Goal: Information Seeking & Learning: Learn about a topic

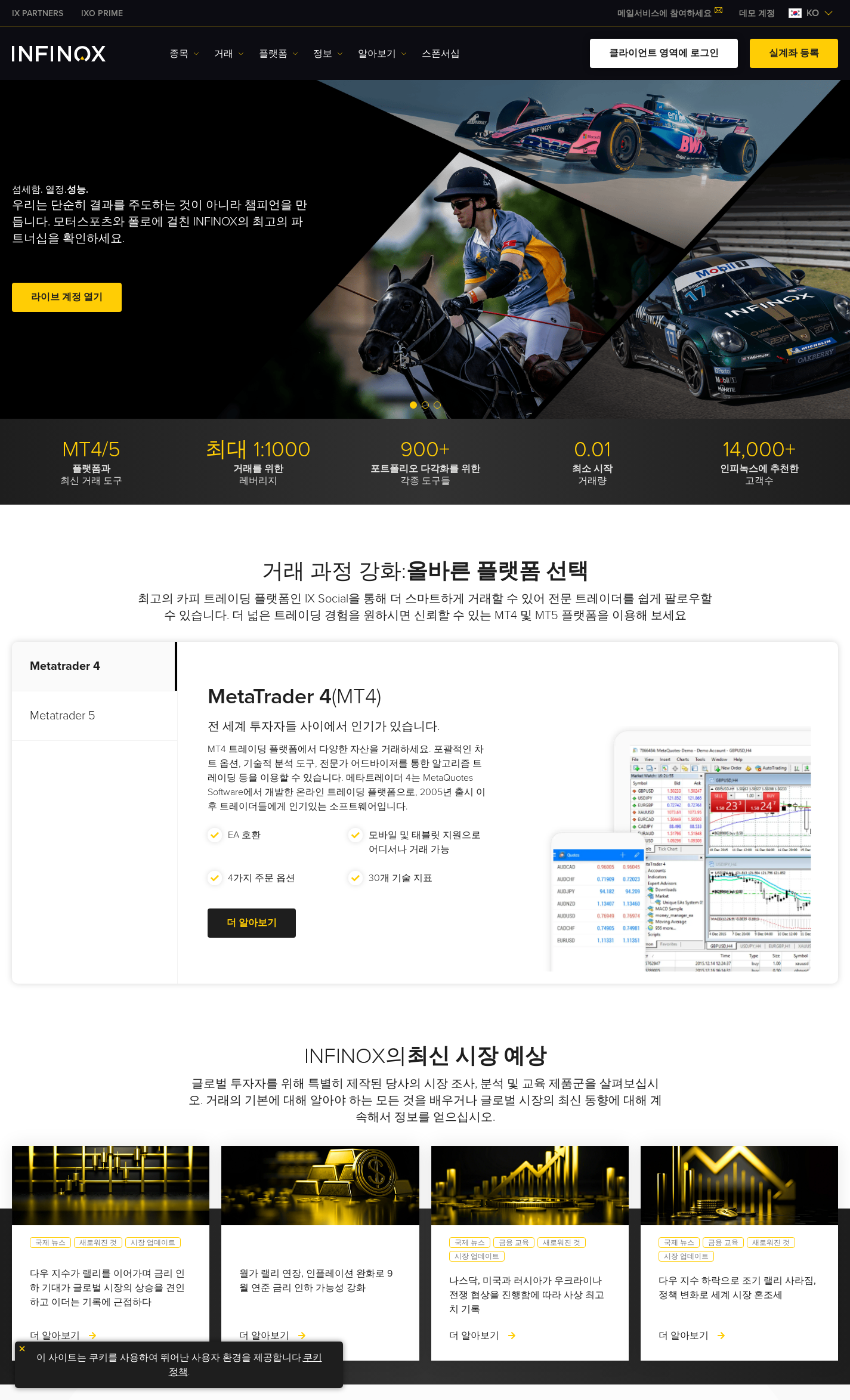
click at [689, 52] on link "클라이언트 영역에 로그인" at bounding box center [664, 53] width 148 height 29
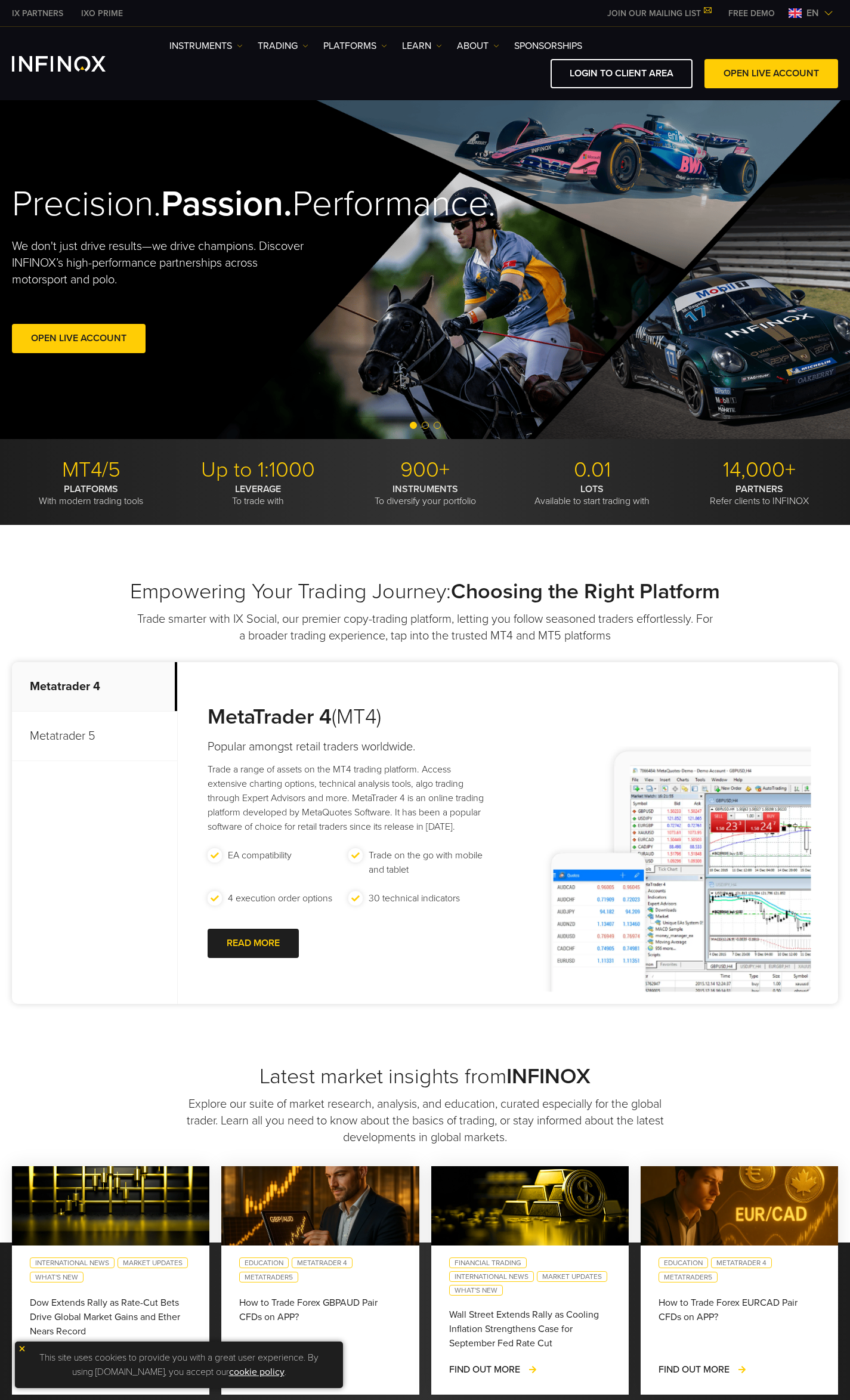
click at [797, 11] on img at bounding box center [795, 13] width 13 height 10
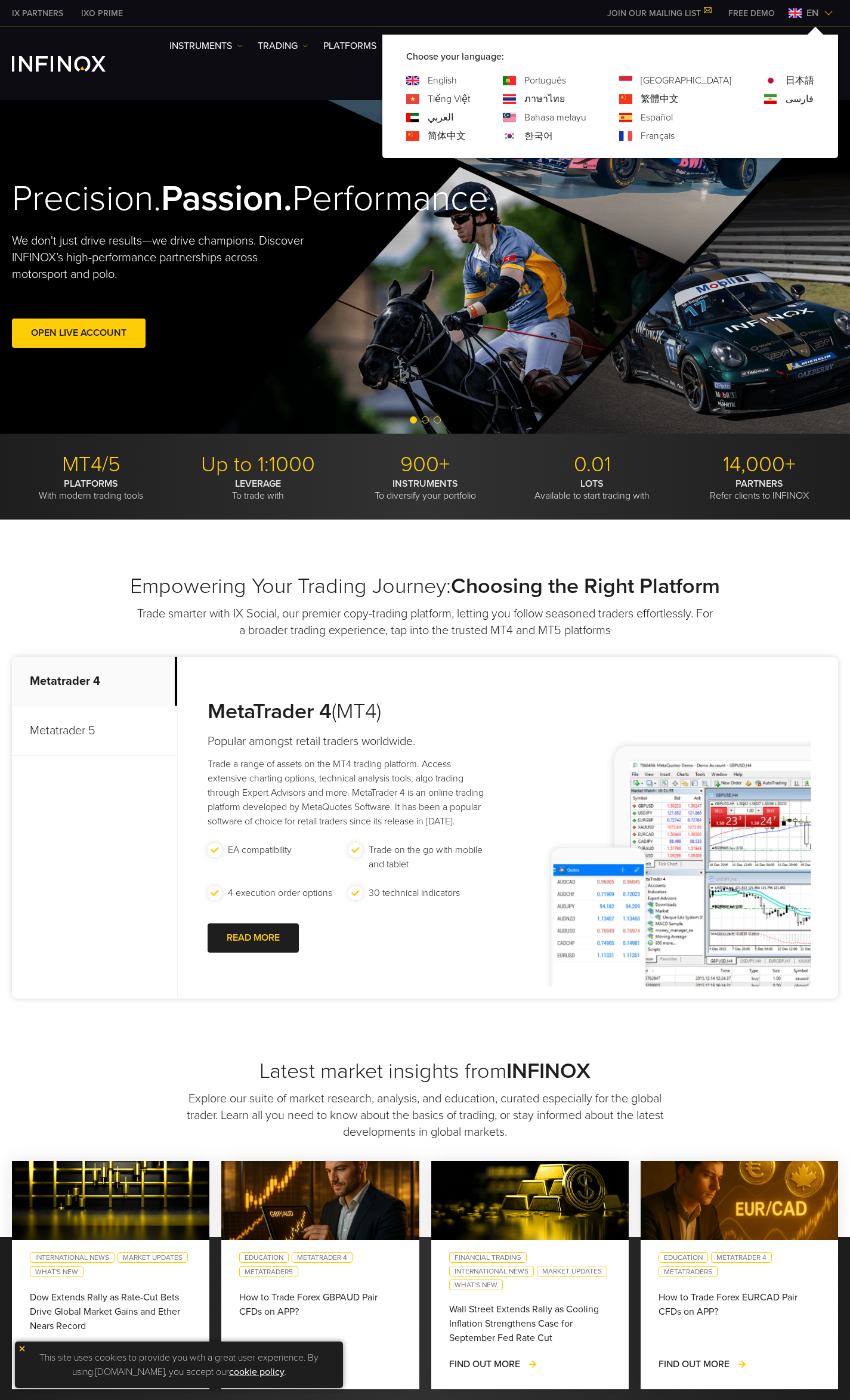
click at [554, 133] on link "한국어" at bounding box center [539, 135] width 29 height 14
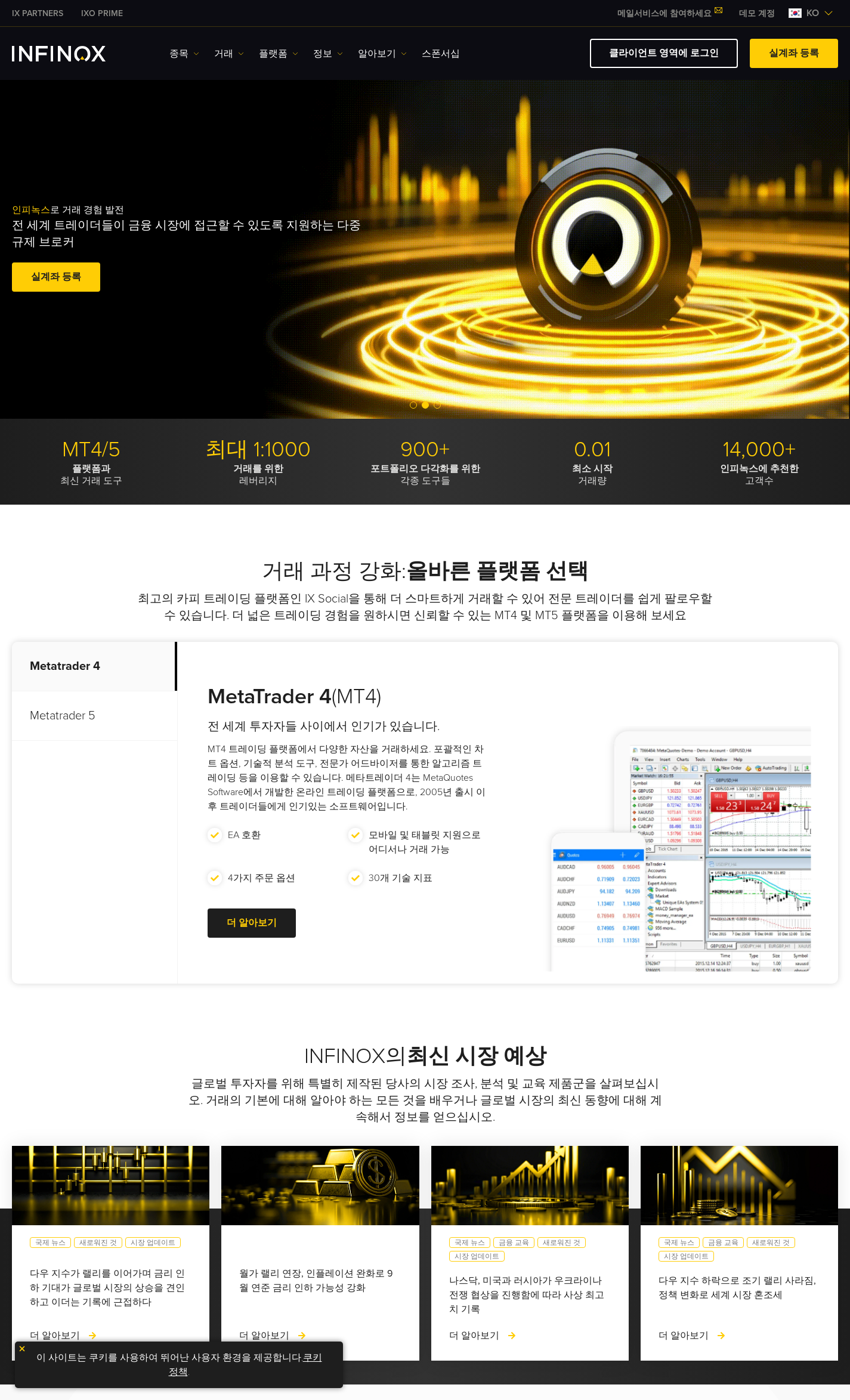
click at [259, 479] on p "거래를 위한 레버리지" at bounding box center [258, 474] width 158 height 24
click at [243, 441] on p "최대 1:1000" at bounding box center [258, 449] width 158 height 26
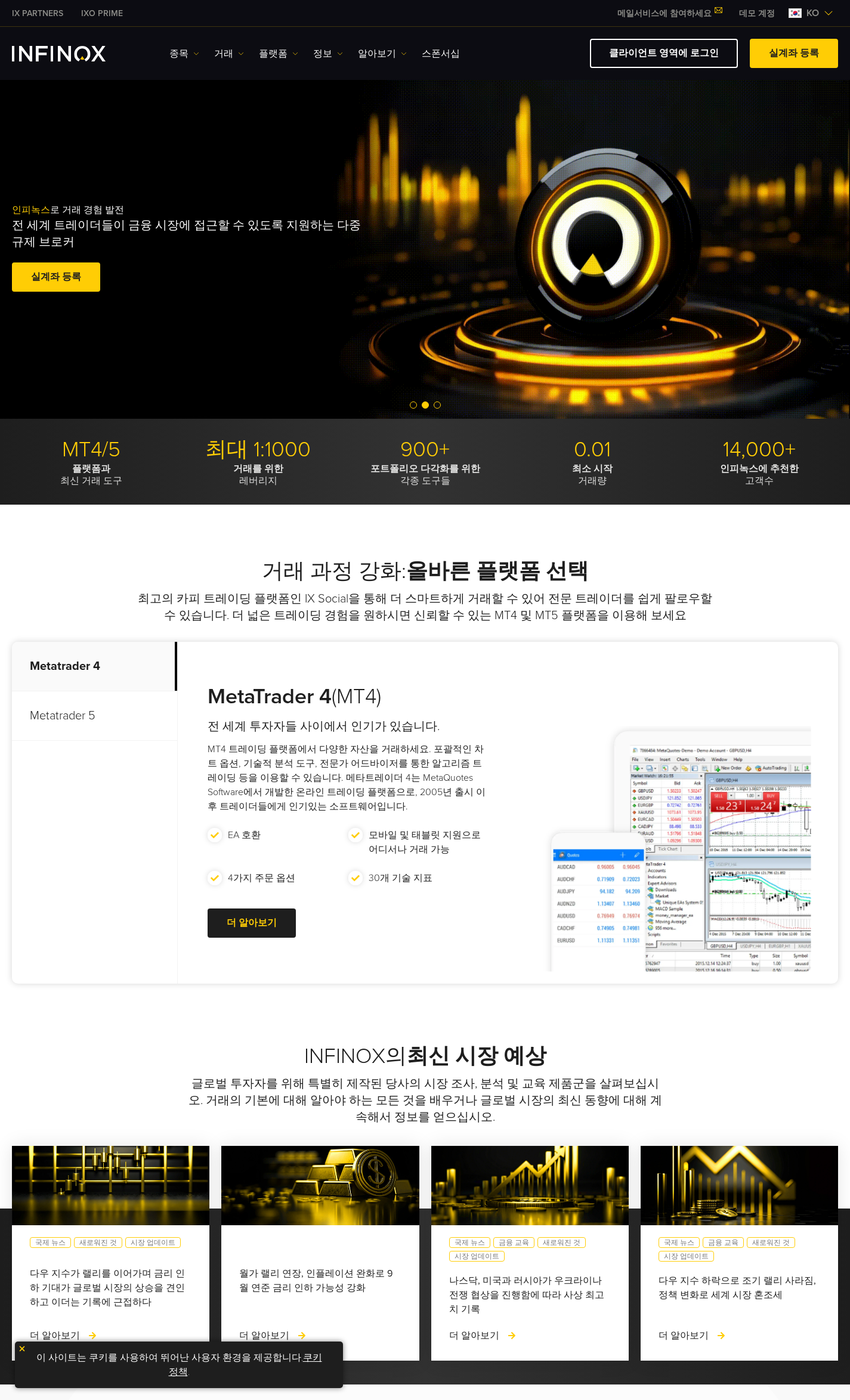
drag, startPoint x: 247, startPoint y: 448, endPoint x: 251, endPoint y: 458, distance: 10.8
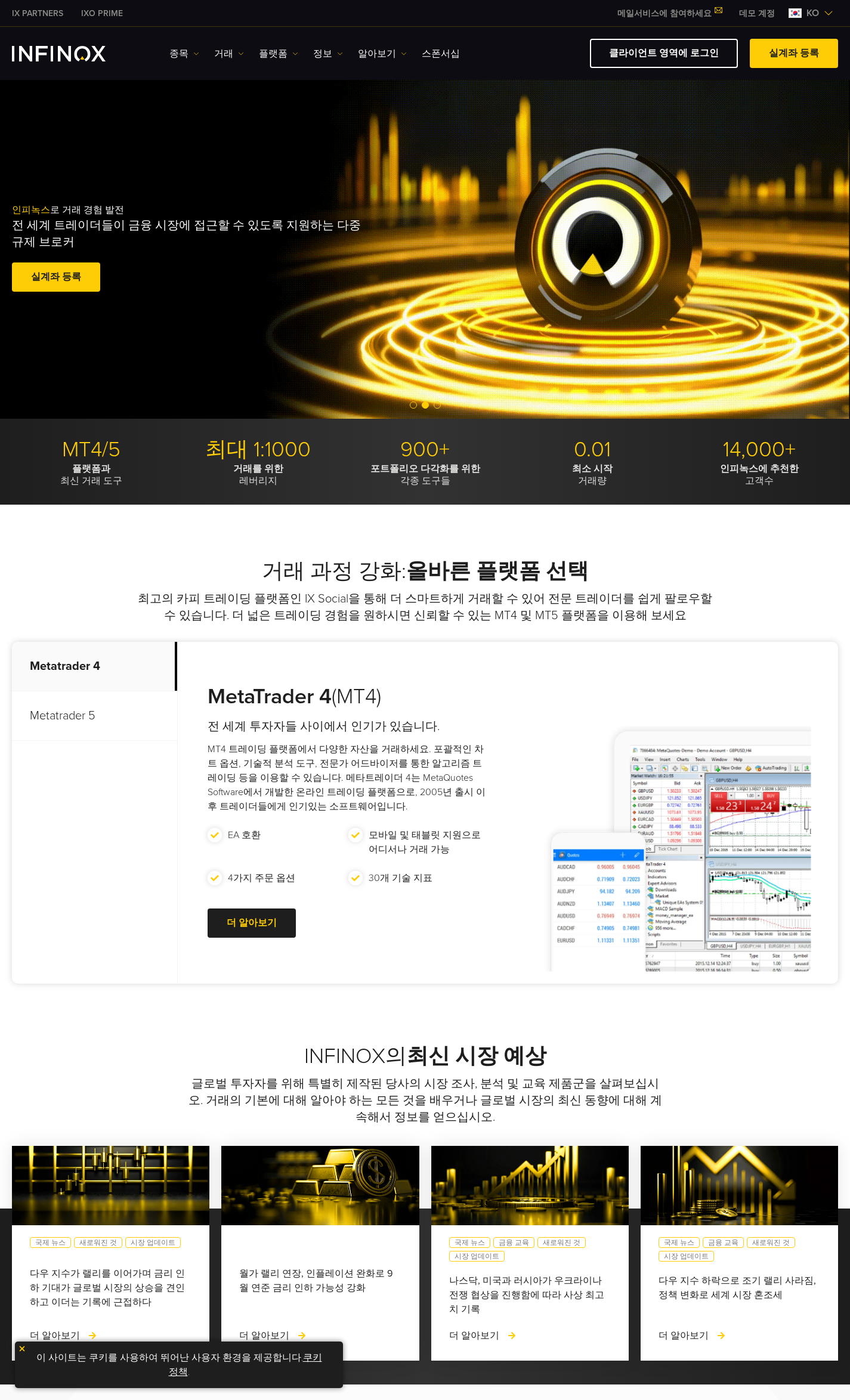
click at [249, 454] on p "최대 1:1000" at bounding box center [258, 449] width 158 height 26
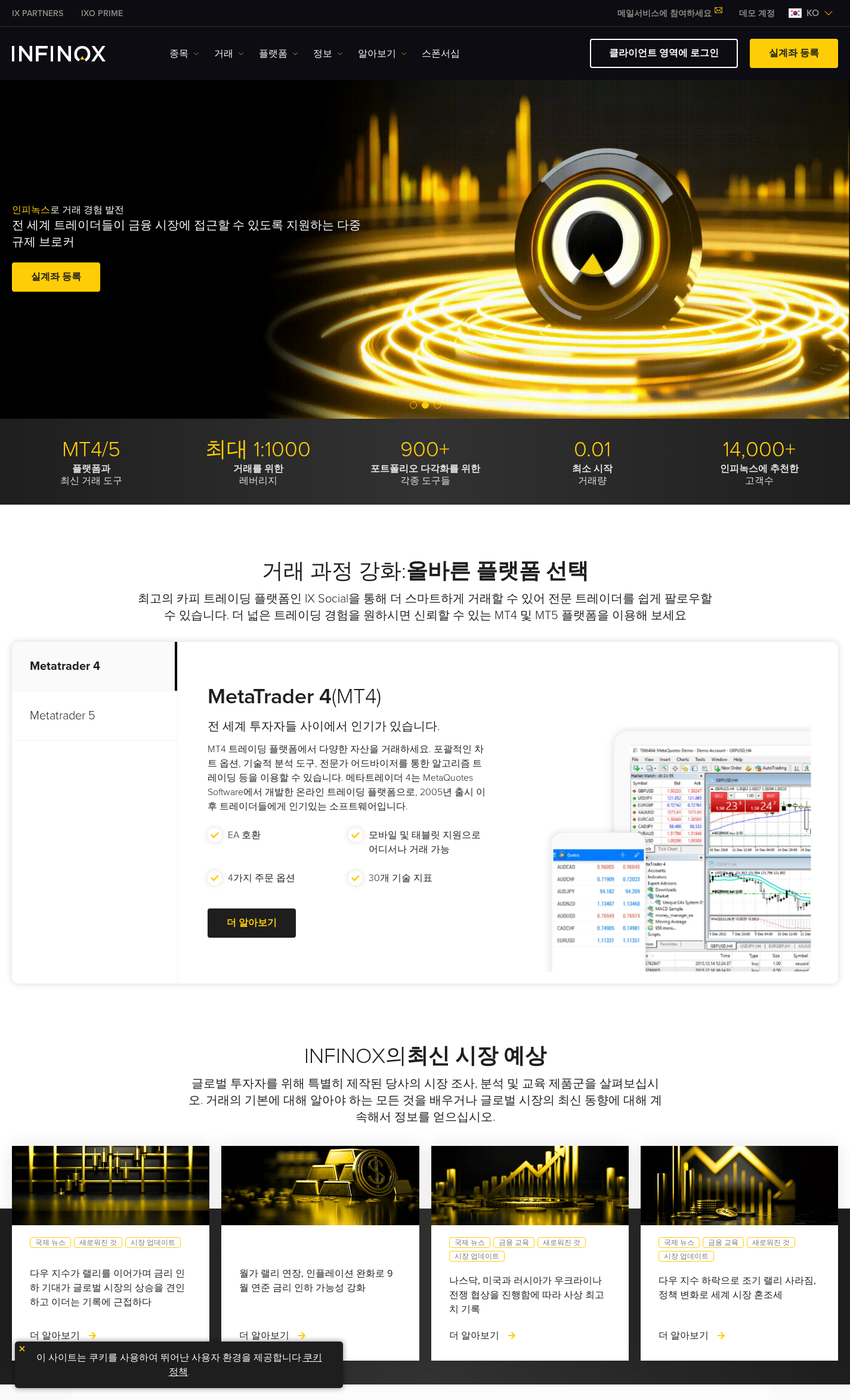
drag, startPoint x: 251, startPoint y: 469, endPoint x: 264, endPoint y: 469, distance: 13.0
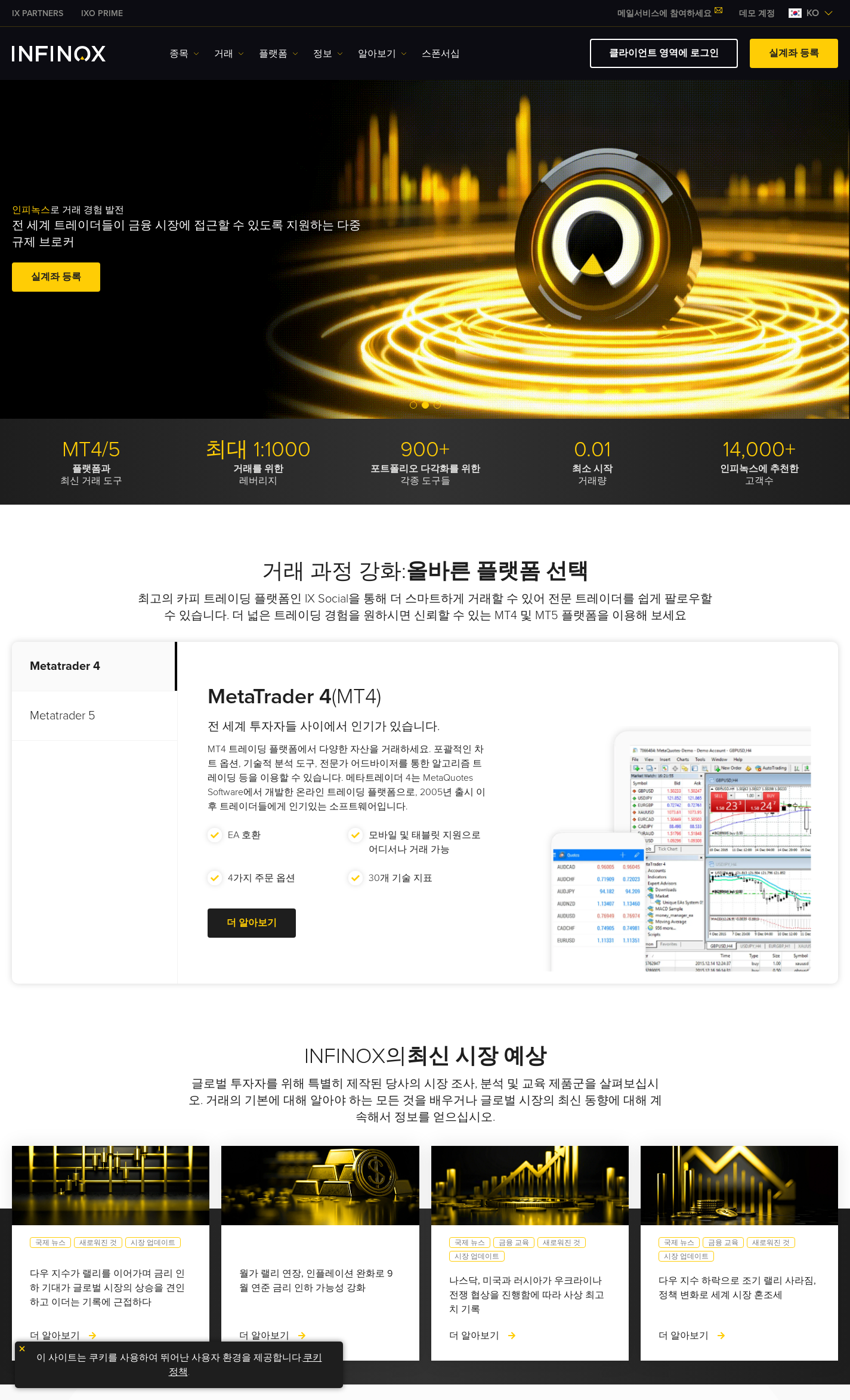
click at [251, 470] on strong "거래를 위한" at bounding box center [258, 468] width 50 height 12
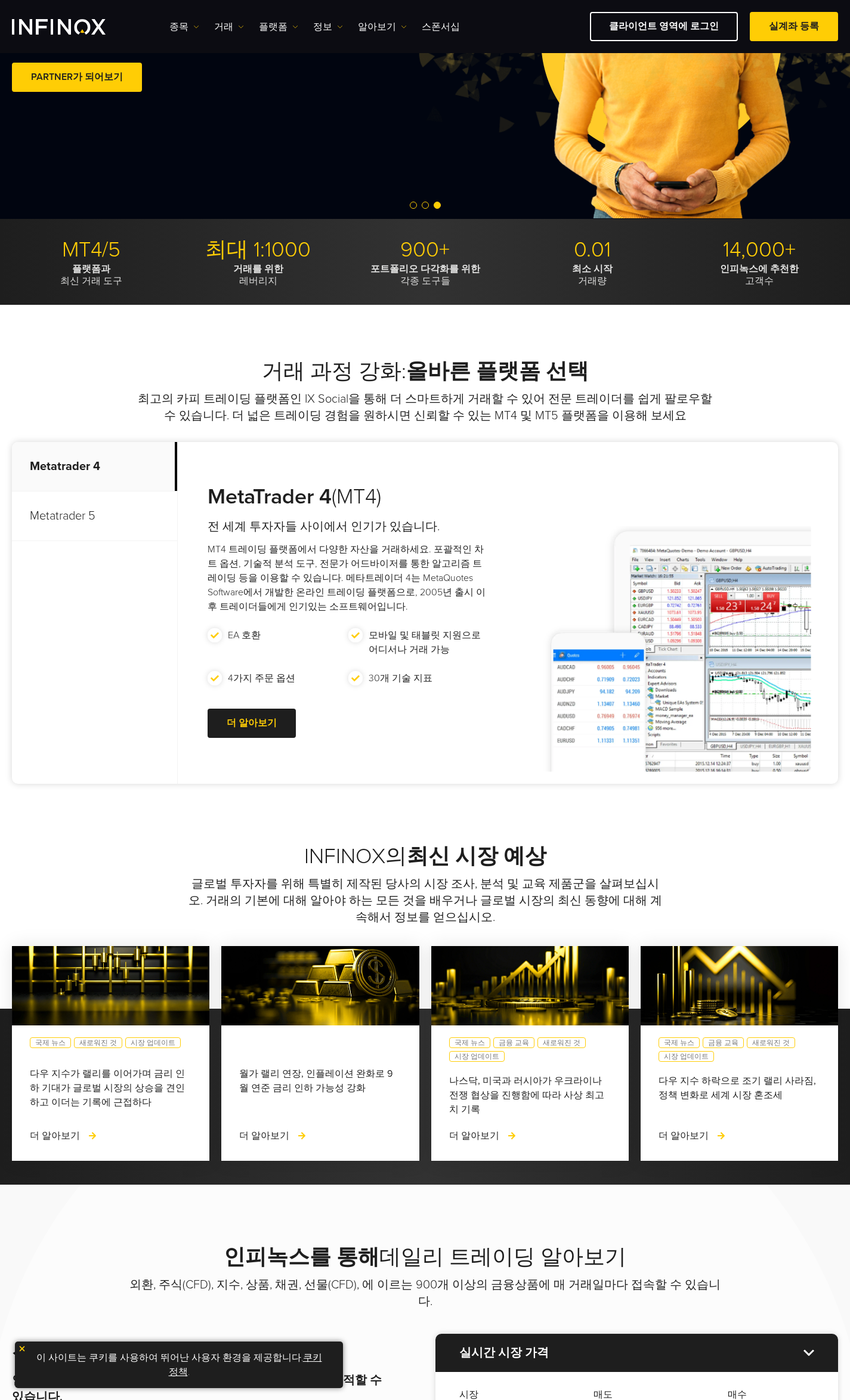
scroll to position [160, 0]
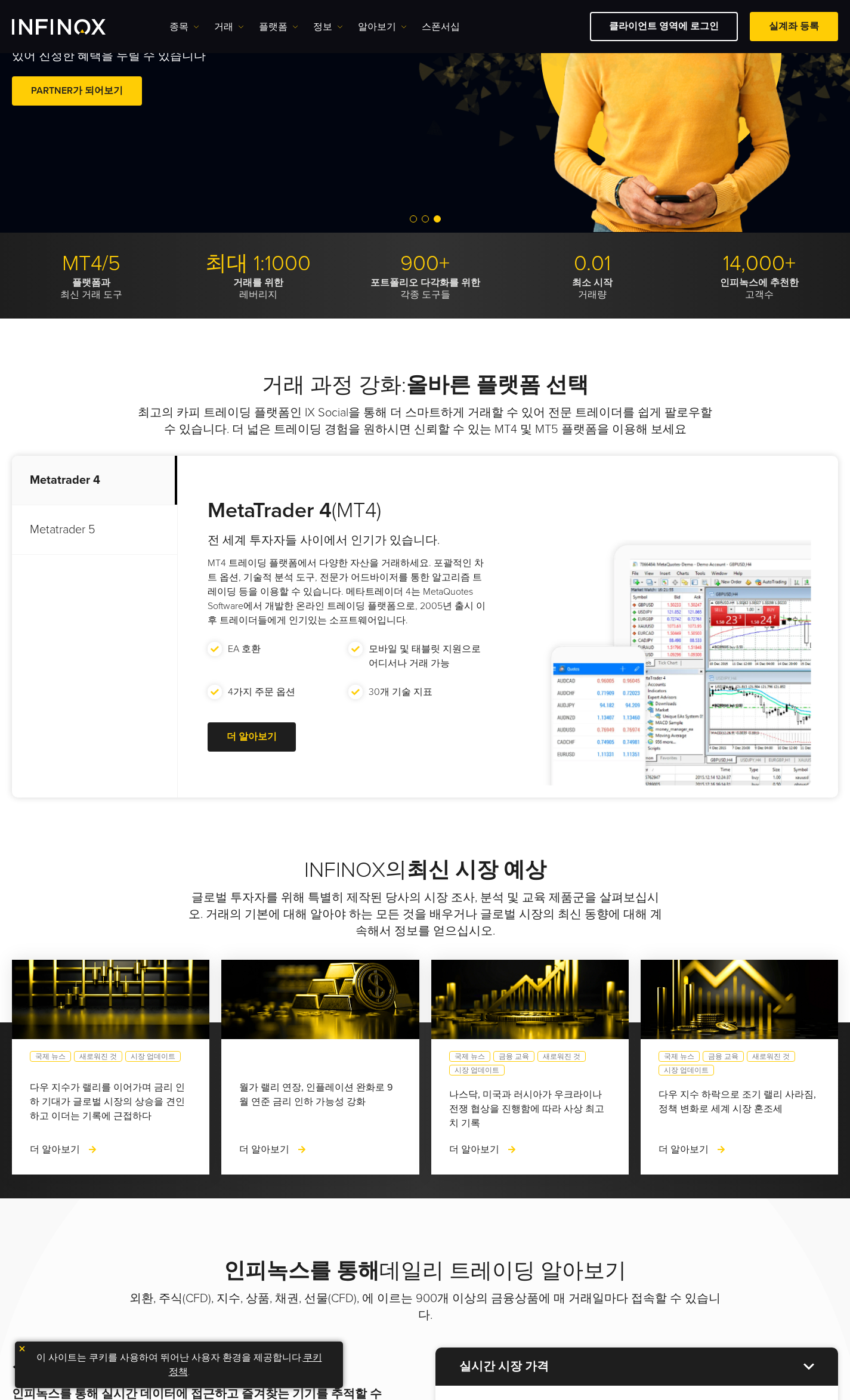
click at [61, 531] on p "Metatrader 5" at bounding box center [95, 530] width 165 height 49
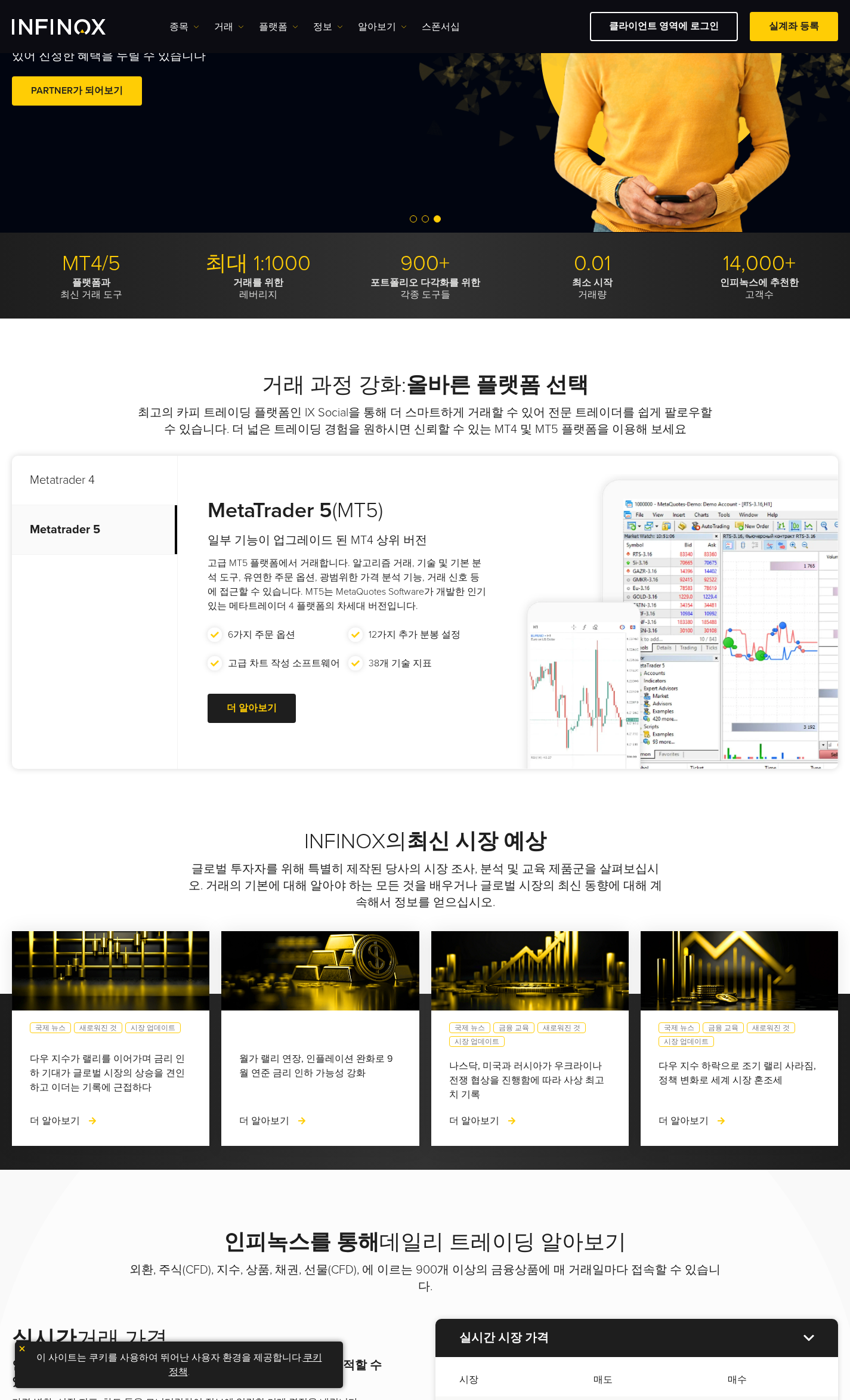
scroll to position [0, 0]
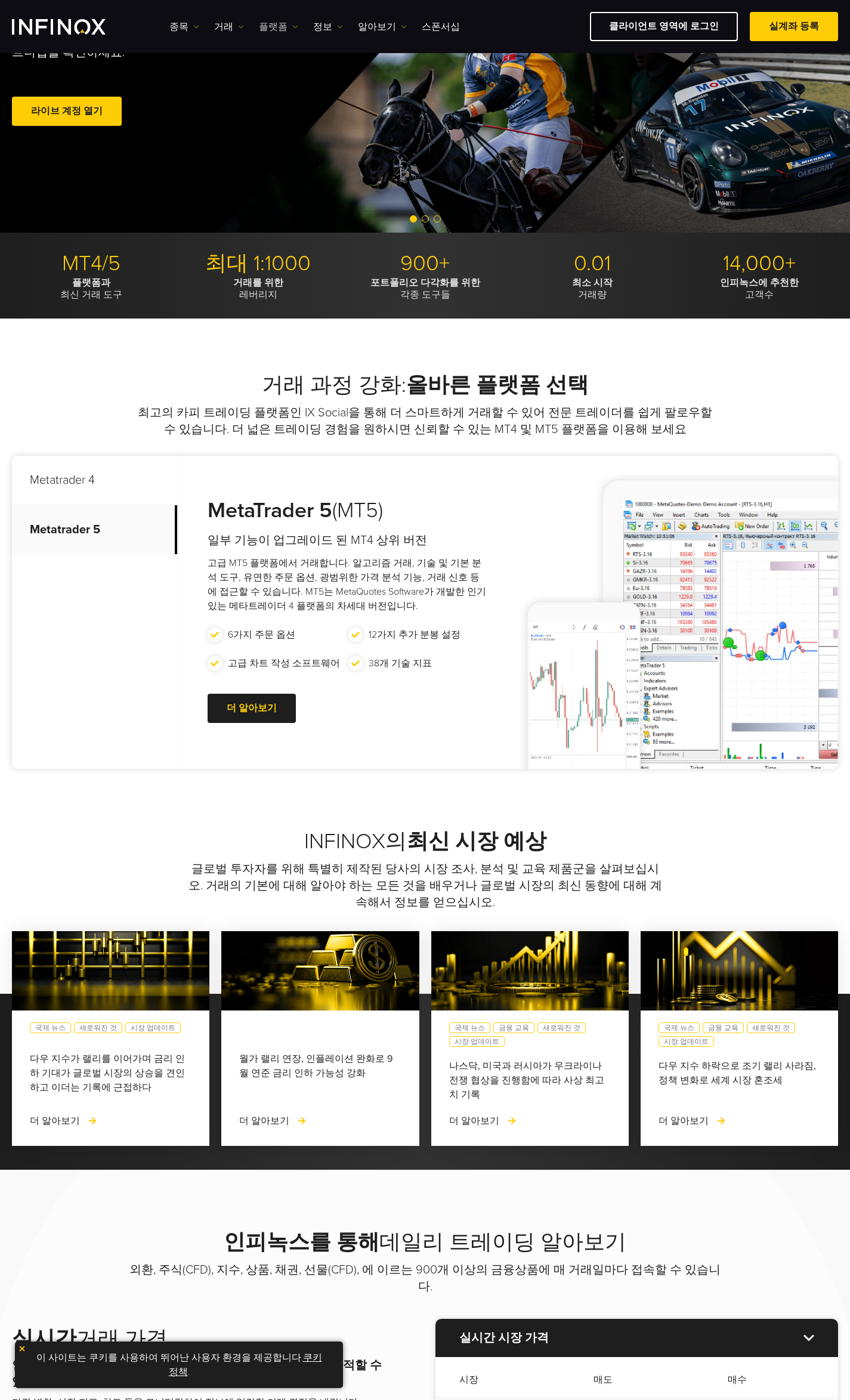
click at [268, 23] on link "플랫폼" at bounding box center [278, 26] width 39 height 14
click at [320, 24] on link "정보" at bounding box center [328, 26] width 29 height 14
click at [368, 26] on link "알아보기" at bounding box center [382, 26] width 49 height 14
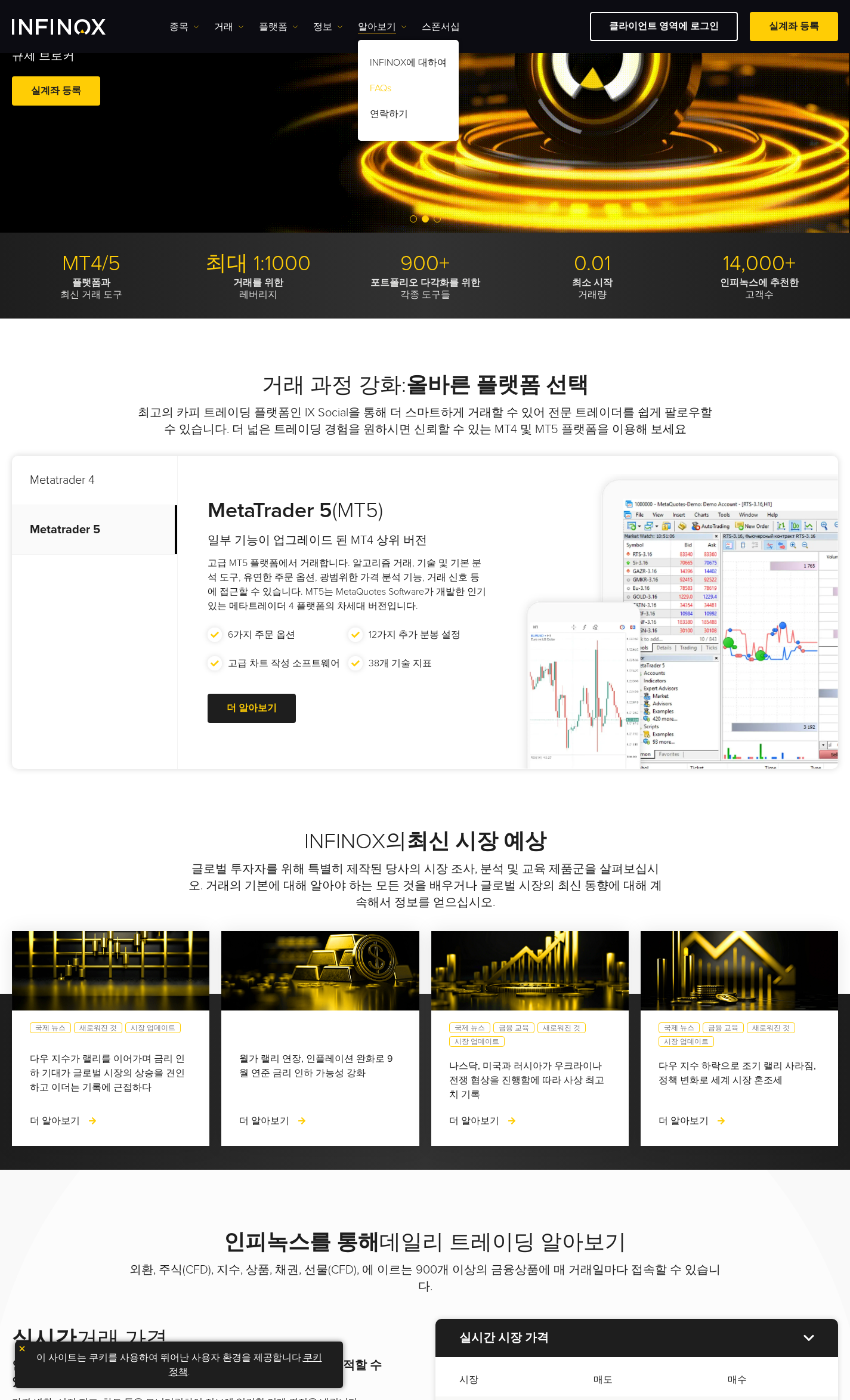
click at [374, 90] on link "FAQs" at bounding box center [408, 90] width 101 height 25
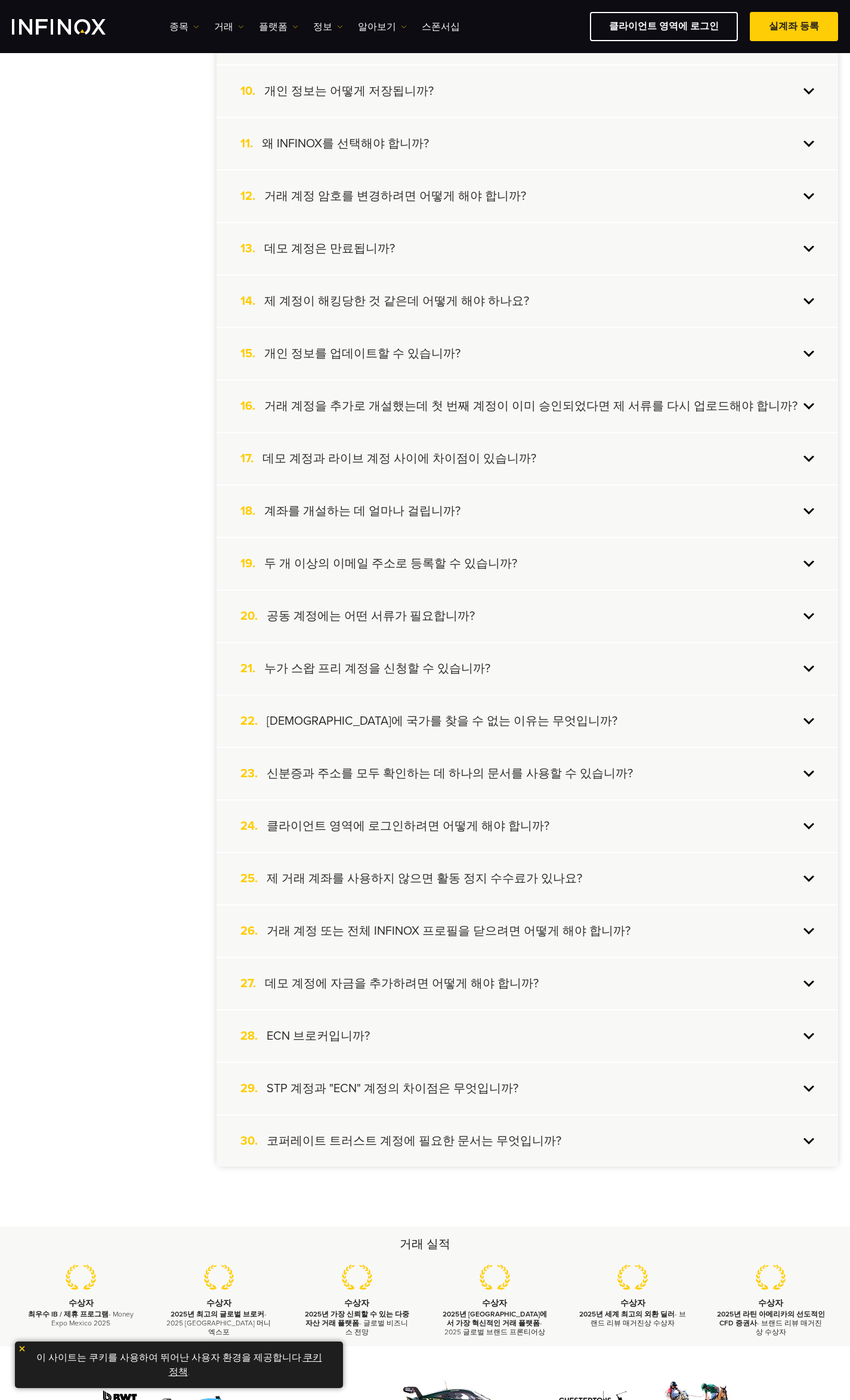
scroll to position [775, 0]
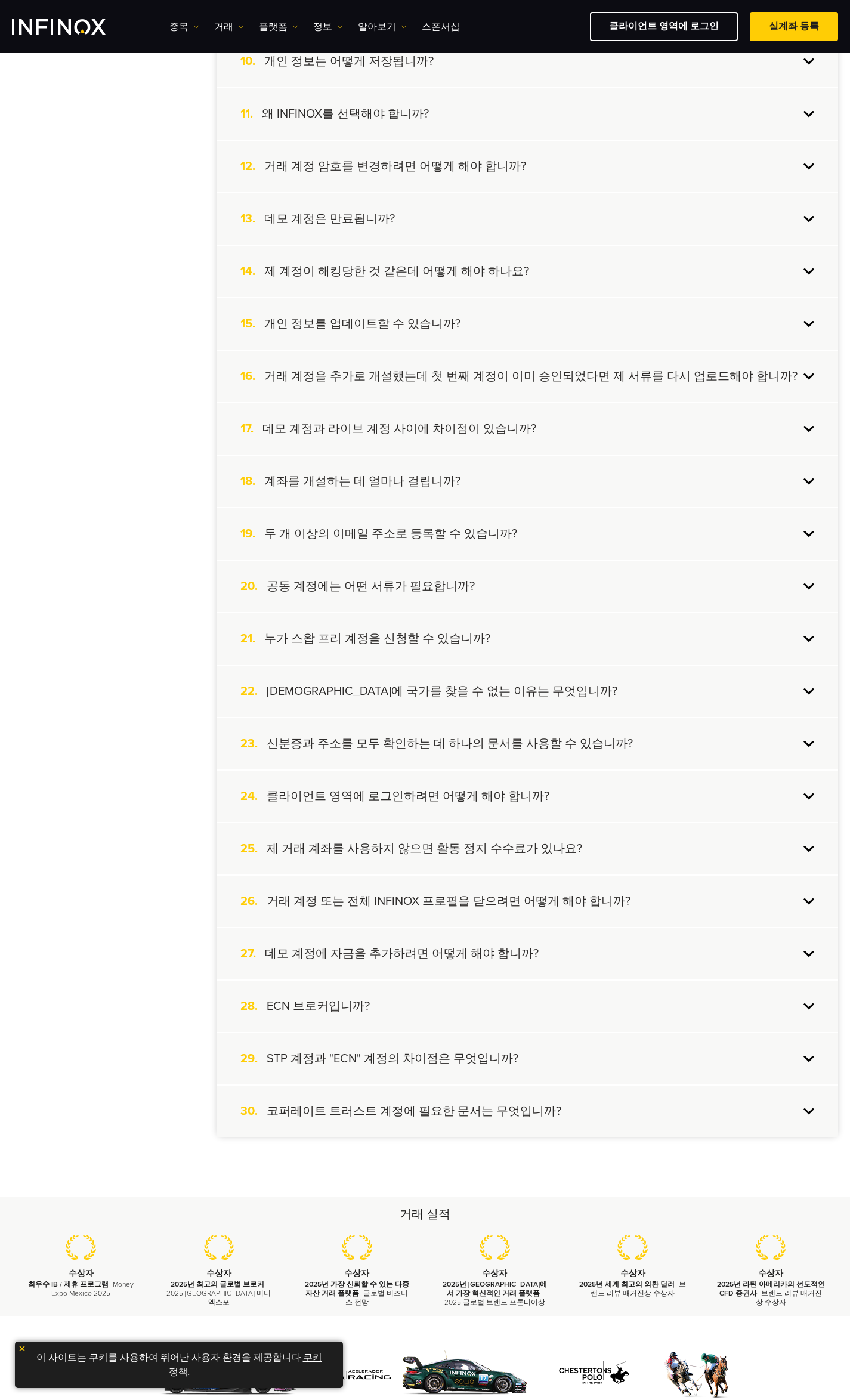
click at [439, 848] on h4 "제 거래 계좌를 사용하지 않으면 활동 정지 수수료가 있나요?" at bounding box center [424, 849] width 315 height 16
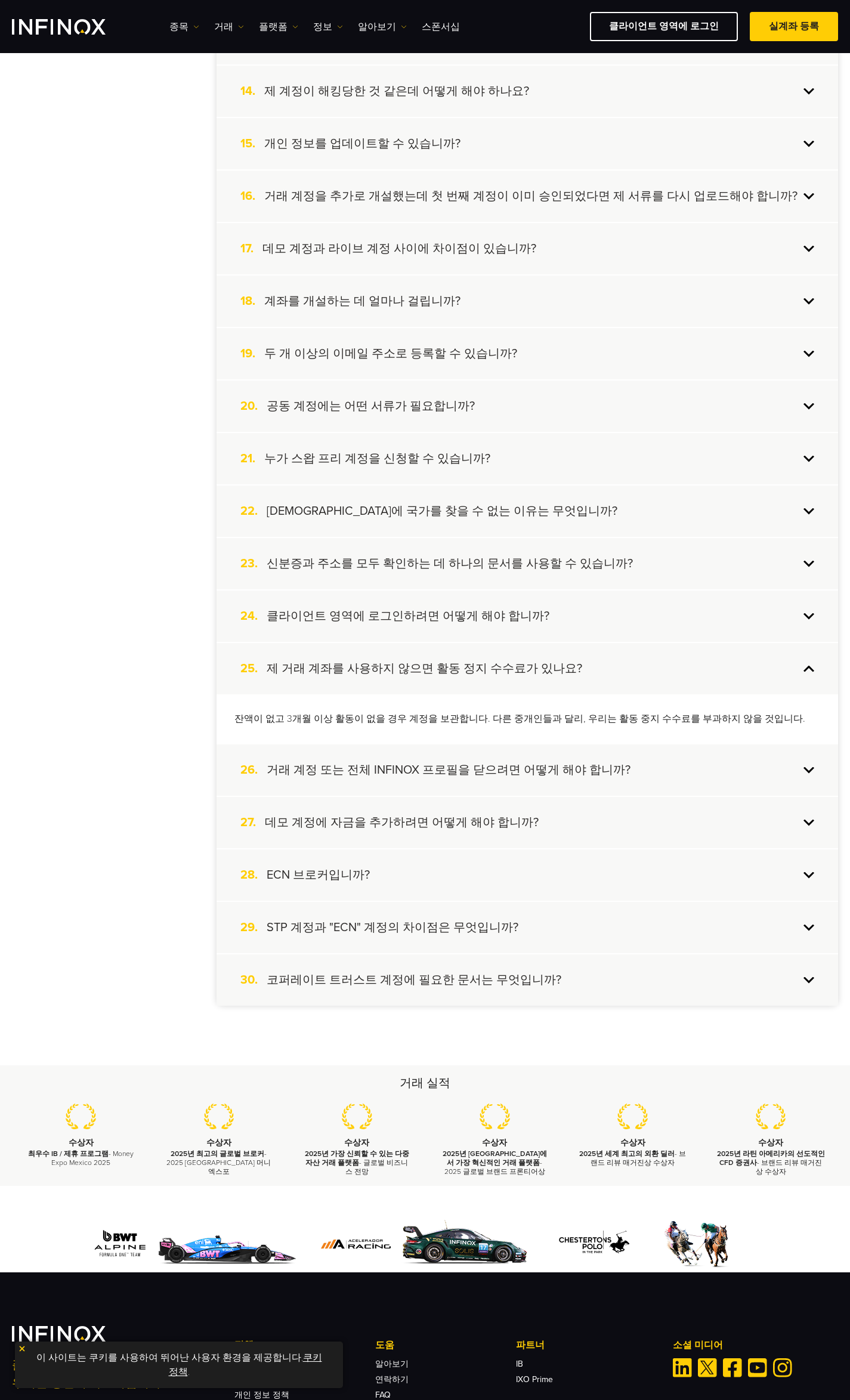
scroll to position [1014, 0]
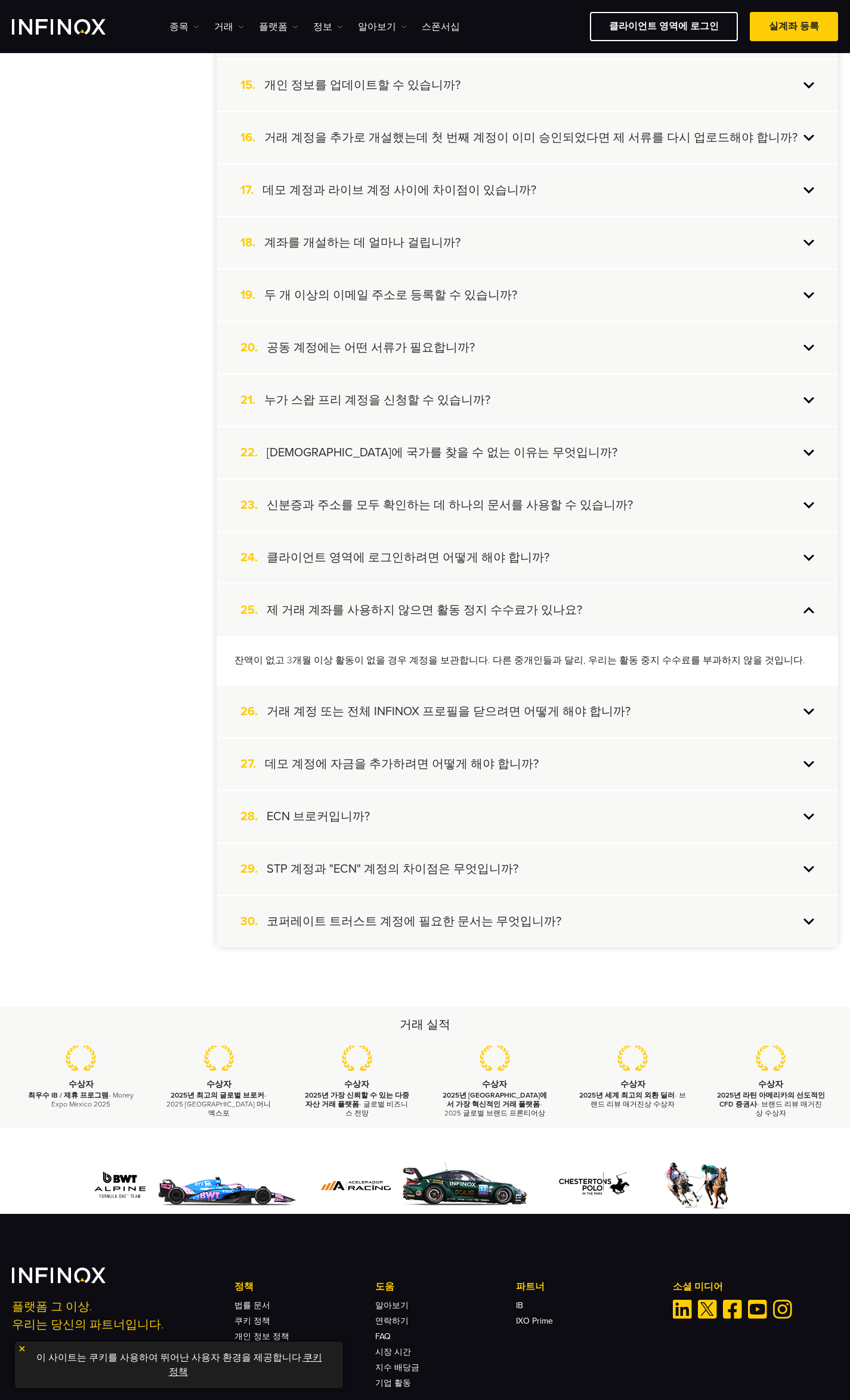
click at [294, 816] on h4 "ECN 브로커입니까?" at bounding box center [319, 816] width 103 height 16
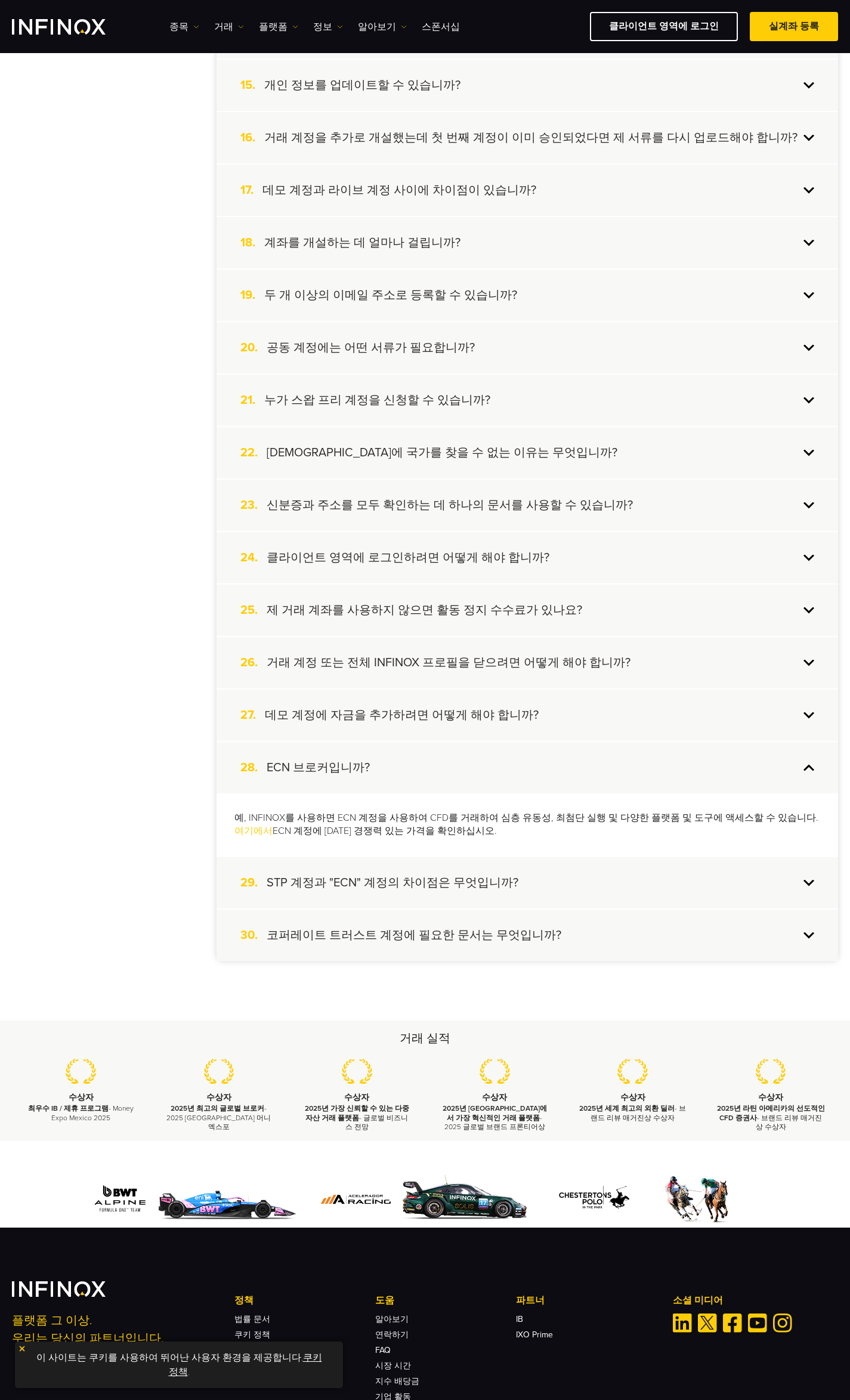
scroll to position [0, 0]
drag, startPoint x: 163, startPoint y: 135, endPoint x: 160, endPoint y: 153, distance: 18.2
click at [162, 138] on div "계정 생성 계정 입금 복사 거래 거래 정보 [GEOGRAPHIC_DATA] 파트너 플랫폼 INFINOX 정보 PAMM 1. 어떻게 실계좌 개설…" at bounding box center [425, 143] width 826 height 1637
click at [134, 467] on div "계정 생성 계정 입금 복사 거래 거래 정보 [GEOGRAPHIC_DATA] 파트너 플랫폼 INFINOX 정보 PAMM 1. 어떻게 실계좌 개설…" at bounding box center [425, 143] width 826 height 1637
drag, startPoint x: 169, startPoint y: 603, endPoint x: 174, endPoint y: 648, distance: 45.3
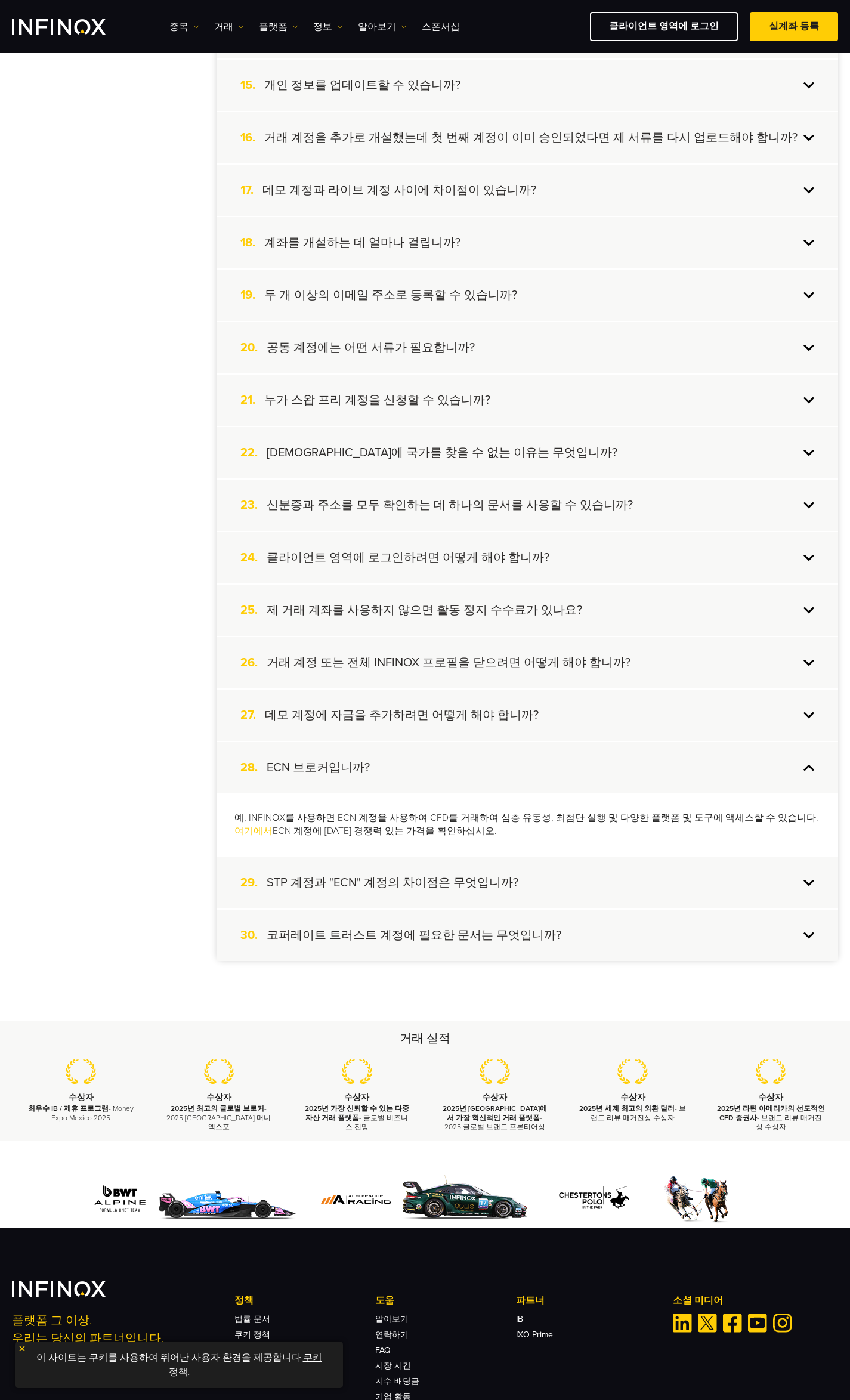
click at [169, 624] on div "계정 생성 계정 입금 복사 거래 거래 정보 [GEOGRAPHIC_DATA] 파트너 플랫폼 INFINOX 정보 PAMM 1. 어떻게 실계좌 개설…" at bounding box center [425, 143] width 826 height 1637
drag, startPoint x: 170, startPoint y: 680, endPoint x: 169, endPoint y: 697, distance: 17.0
click at [170, 687] on div "계정 생성 계정 입금 복사 거래 거래 정보 [GEOGRAPHIC_DATA] 파트너 플랫폼 INFINOX 정보 PAMM 1. 어떻게 실계좌 개설…" at bounding box center [425, 143] width 826 height 1637
drag, startPoint x: 133, startPoint y: 802, endPoint x: 142, endPoint y: 804, distance: 9.2
click at [140, 803] on div "계정 생성 계정 입금 복사 거래 거래 정보 [GEOGRAPHIC_DATA] 파트너 플랫폼 INFINOX 정보 PAMM 1. 어떻게 실계좌 개설…" at bounding box center [425, 143] width 826 height 1637
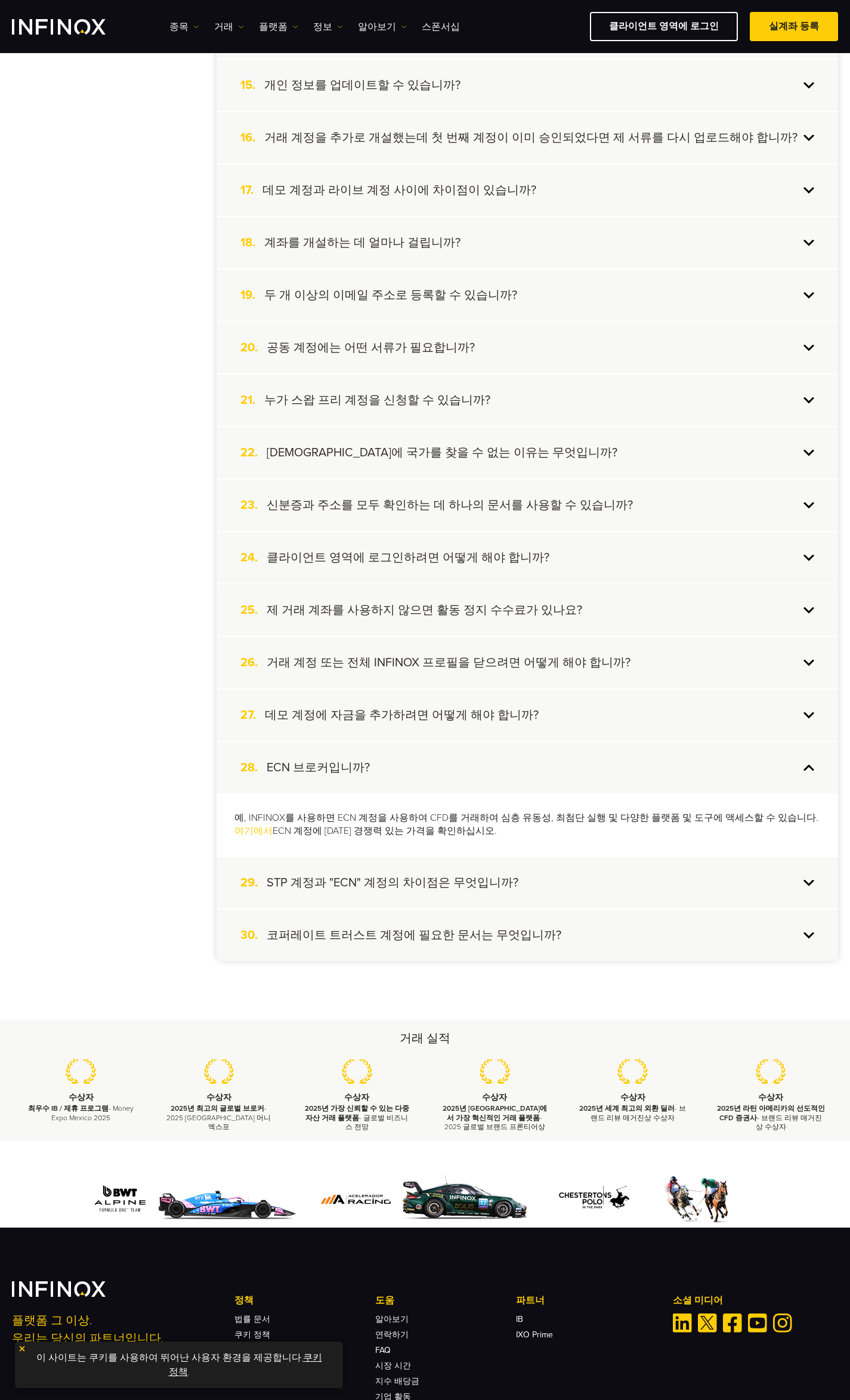
drag, startPoint x: 170, startPoint y: 718, endPoint x: 174, endPoint y: 707, distance: 11.7
click at [173, 714] on div "계정 생성 계정 입금 복사 거래 거래 정보 [GEOGRAPHIC_DATA] 파트너 플랫폼 INFINOX 정보 PAMM 1. 어떻게 실계좌 개설…" at bounding box center [425, 143] width 826 height 1637
drag, startPoint x: 161, startPoint y: 643, endPoint x: 162, endPoint y: 601, distance: 42.0
click at [161, 644] on div "계정 생성 계정 입금 복사 거래 거래 정보 [GEOGRAPHIC_DATA] 파트너 플랫폼 INFINOX 정보 PAMM 1. 어떻게 실계좌 개설…" at bounding box center [425, 143] width 826 height 1637
click at [170, 589] on div "계정 생성 계정 입금 복사 거래 거래 정보 [GEOGRAPHIC_DATA] 파트너 플랫폼 INFINOX 정보 PAMM 1. 어떻게 실계좌 개설…" at bounding box center [425, 143] width 826 height 1637
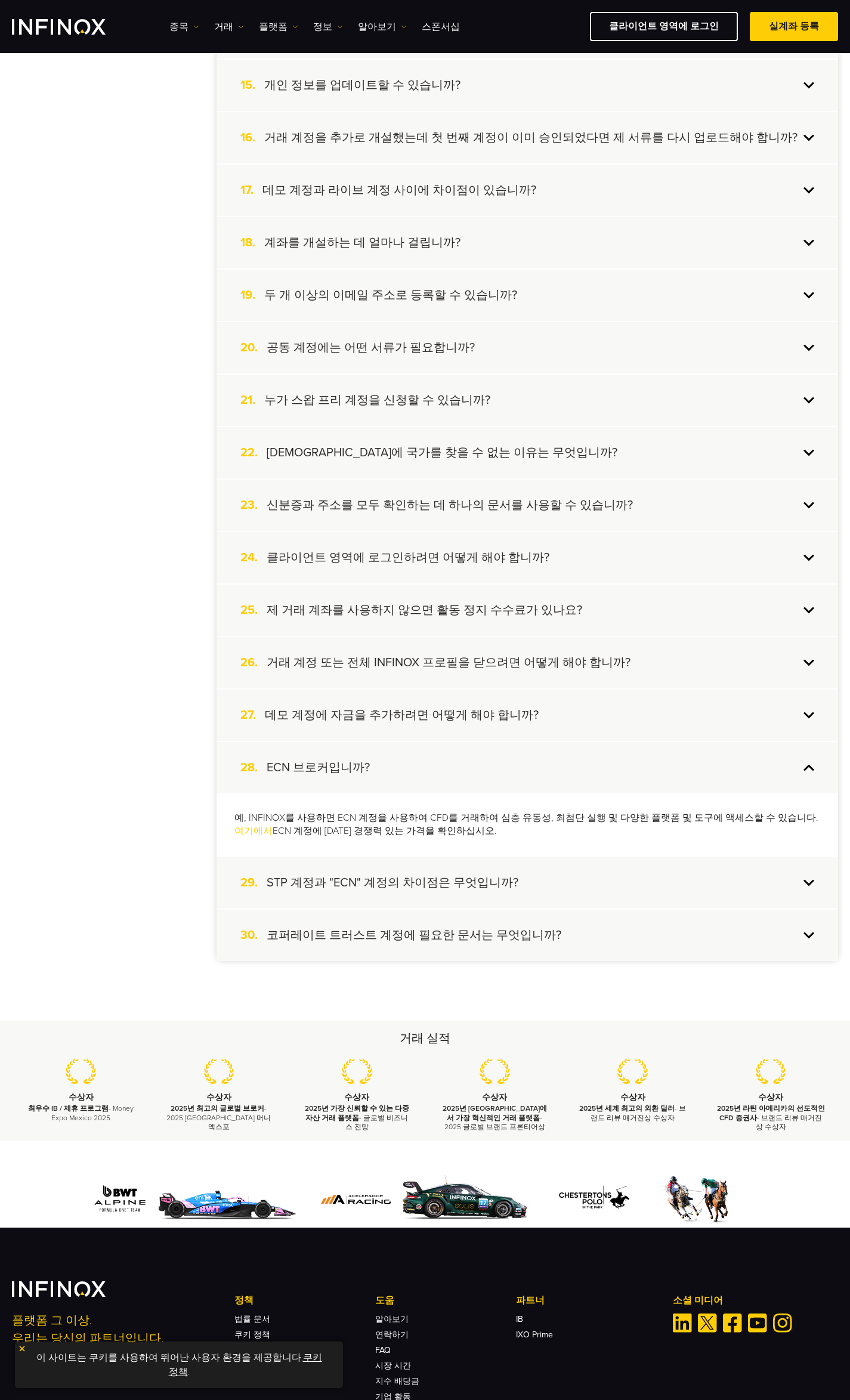
drag, startPoint x: 171, startPoint y: 492, endPoint x: 160, endPoint y: 404, distance: 88.7
click at [171, 483] on div "계정 생성 계정 입금 복사 거래 거래 정보 [GEOGRAPHIC_DATA] 파트너 플랫폼 INFINOX 정보 PAMM 1. 어떻게 실계좌 개설…" at bounding box center [425, 143] width 826 height 1637
drag, startPoint x: 161, startPoint y: 391, endPoint x: 166, endPoint y: 364, distance: 27.5
click at [161, 386] on div "계정 생성 계정 입금 복사 거래 거래 정보 [GEOGRAPHIC_DATA] 파트너 플랫폼 INFINOX 정보 PAMM 1. 어떻게 실계좌 개설…" at bounding box center [425, 143] width 826 height 1637
click at [159, 329] on div "계정 생성 계정 입금 복사 거래 거래 정보 [GEOGRAPHIC_DATA] 파트너 플랫폼 INFINOX 정보 PAMM 1. 어떻게 실계좌 개설…" at bounding box center [425, 143] width 826 height 1637
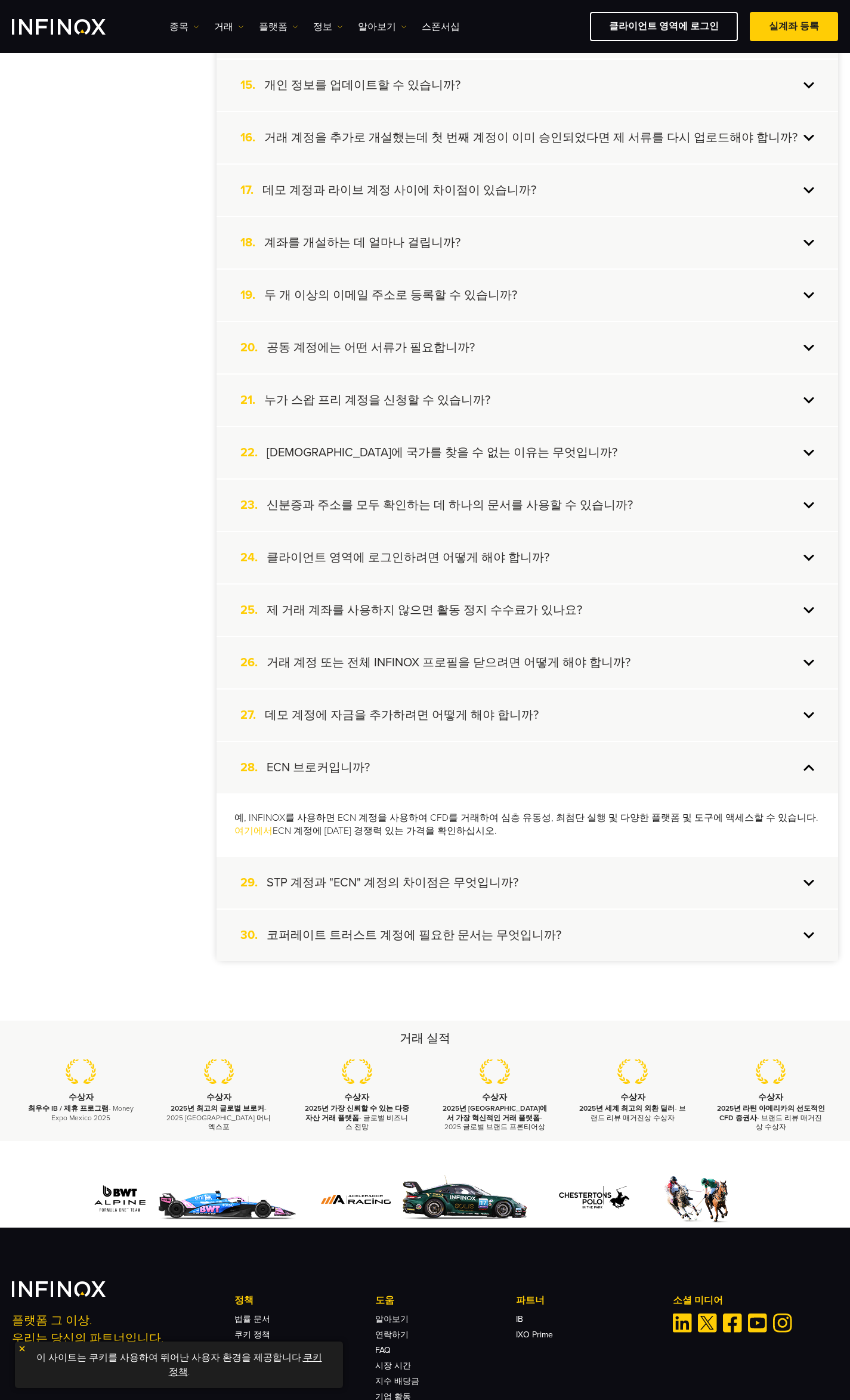
click at [138, 404] on div "계정 생성 계정 입금 복사 거래 거래 정보 [GEOGRAPHIC_DATA] 파트너 플랫폼 INFINOX 정보 PAMM 1. 어떻게 실계좌 개설…" at bounding box center [425, 143] width 826 height 1637
drag, startPoint x: 129, startPoint y: 489, endPoint x: 137, endPoint y: 520, distance: 32.0
click at [130, 503] on div "계정 생성 계정 입금 복사 거래 거래 정보 [GEOGRAPHIC_DATA] 파트너 플랫폼 INFINOX 정보 PAMM 1. 어떻게 실계좌 개설…" at bounding box center [425, 143] width 826 height 1637
drag, startPoint x: 144, startPoint y: 588, endPoint x: 143, endPoint y: 637, distance: 49.0
click at [146, 598] on div "계정 생성 계정 입금 복사 거래 거래 정보 [GEOGRAPHIC_DATA] 파트너 플랫폼 INFINOX 정보 PAMM 1. 어떻게 실계좌 개설…" at bounding box center [425, 143] width 826 height 1637
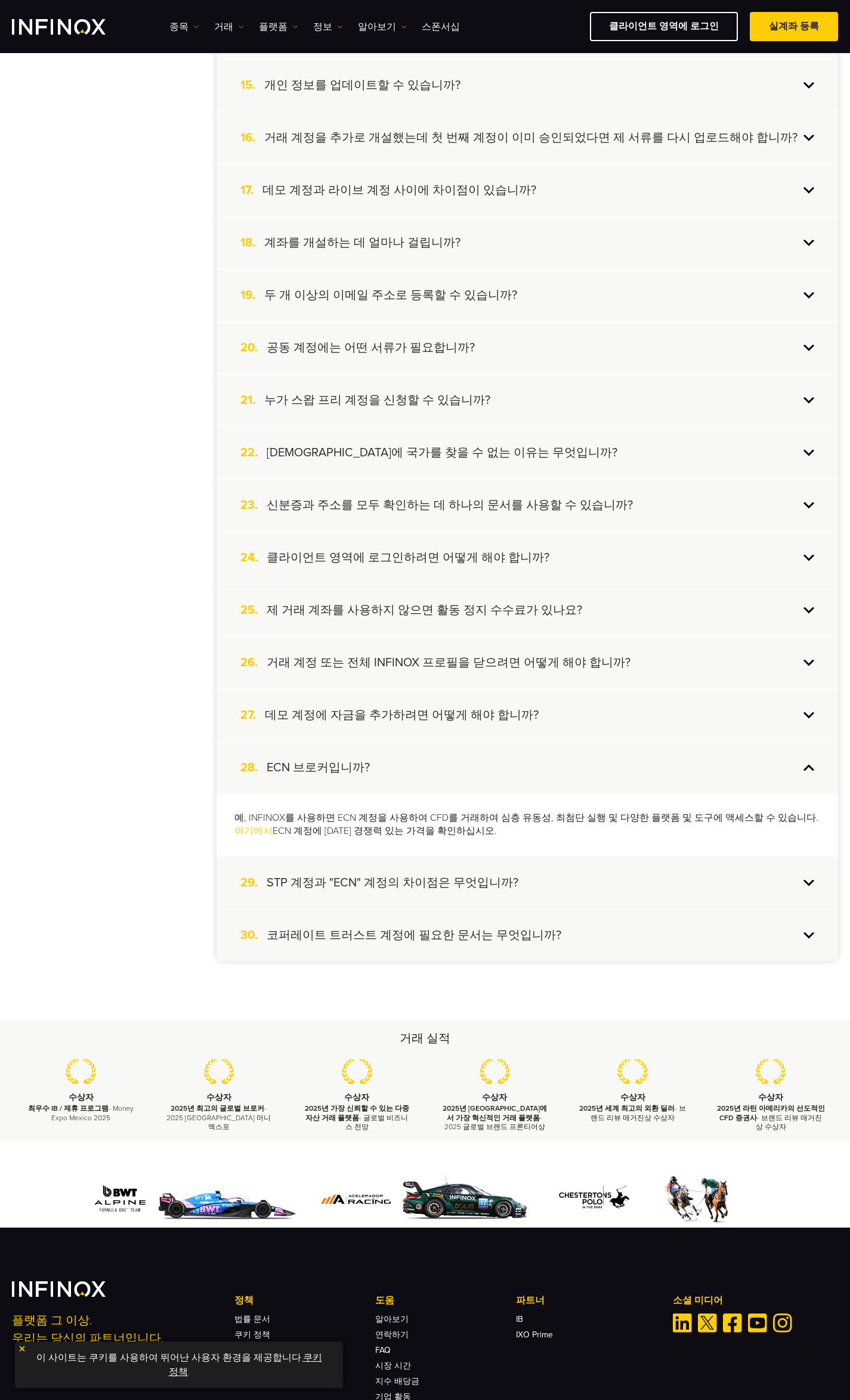
click at [140, 723] on div "계정 생성 계정 입금 복사 거래 거래 정보 [GEOGRAPHIC_DATA] 파트너 플랫폼 INFINOX 정보 PAMM 1. 어떻게 실계좌 개설…" at bounding box center [425, 143] width 826 height 1637
